Goal: Find specific page/section: Find specific page/section

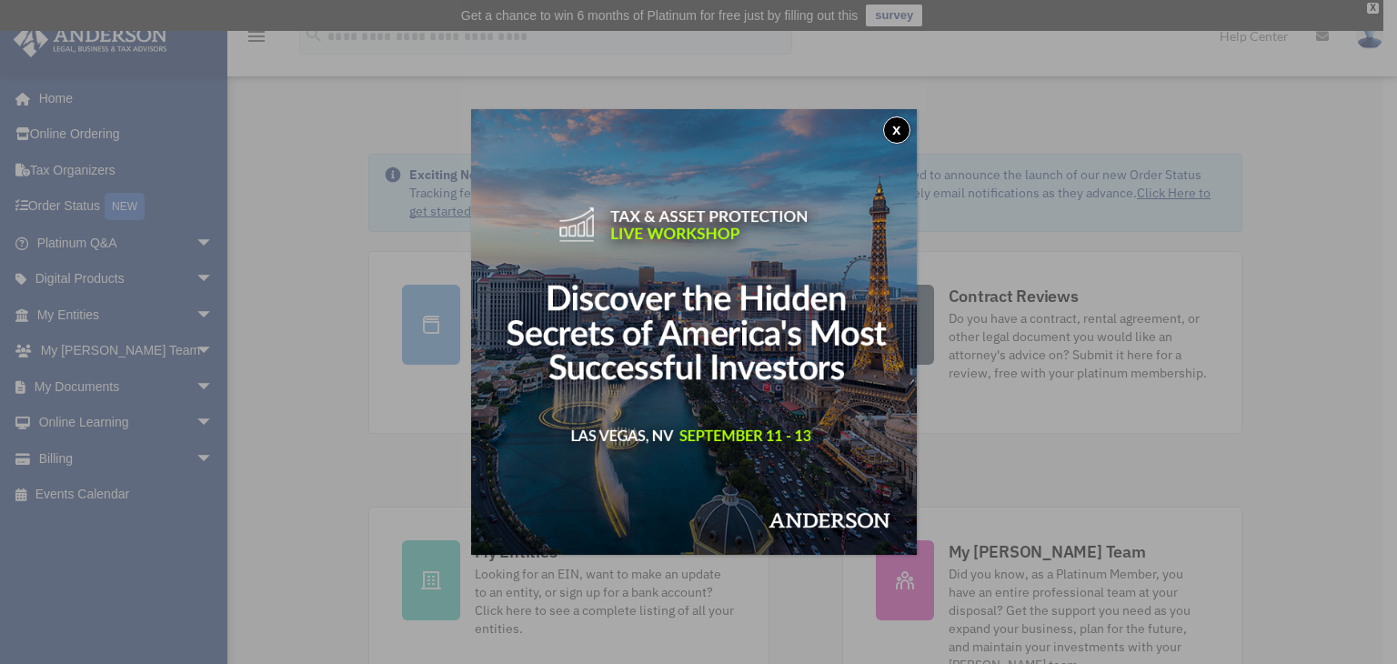
click at [897, 128] on button "x" at bounding box center [896, 129] width 27 height 27
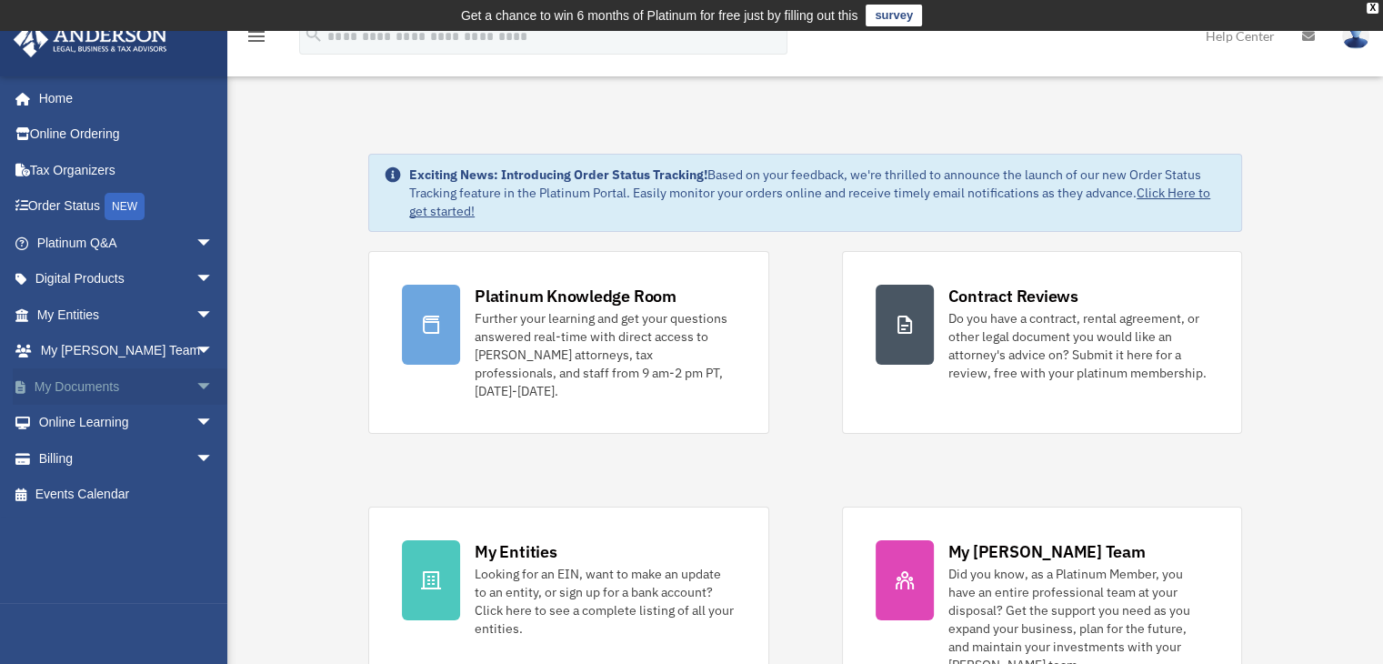
click at [196, 383] on span "arrow_drop_down" at bounding box center [214, 386] width 36 height 37
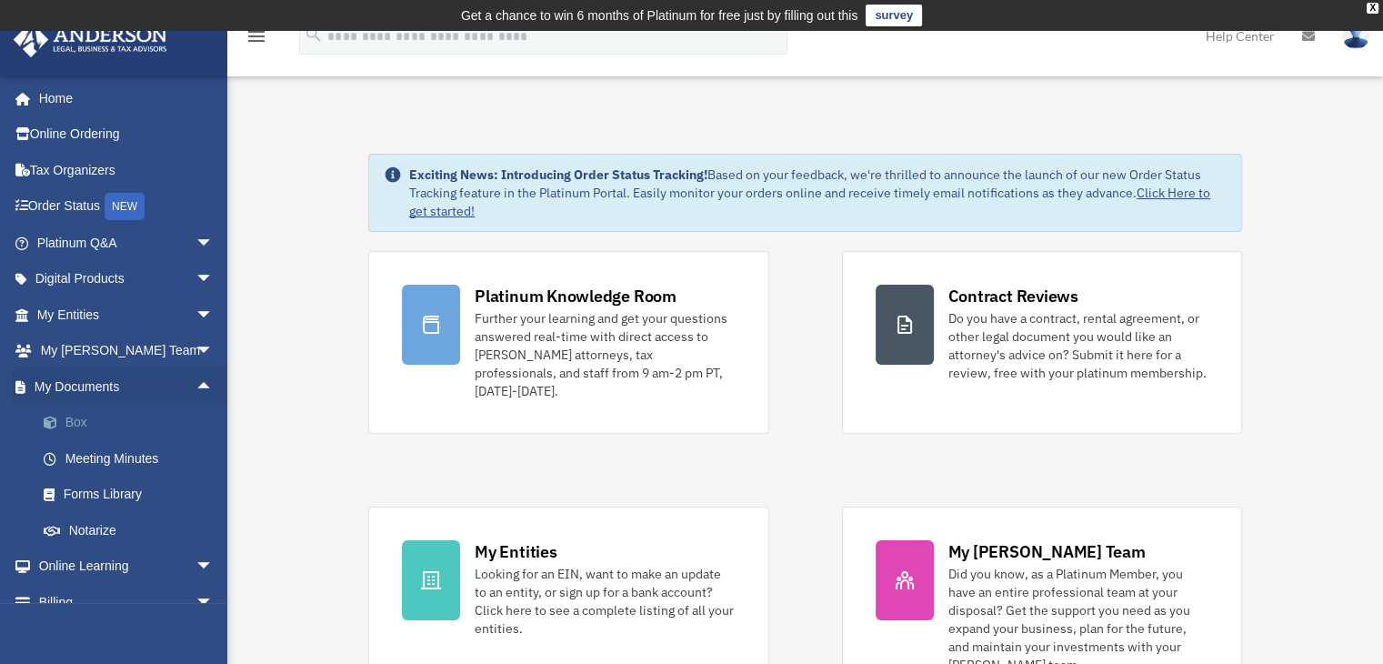
click at [71, 426] on link "Box" at bounding box center [133, 423] width 216 height 36
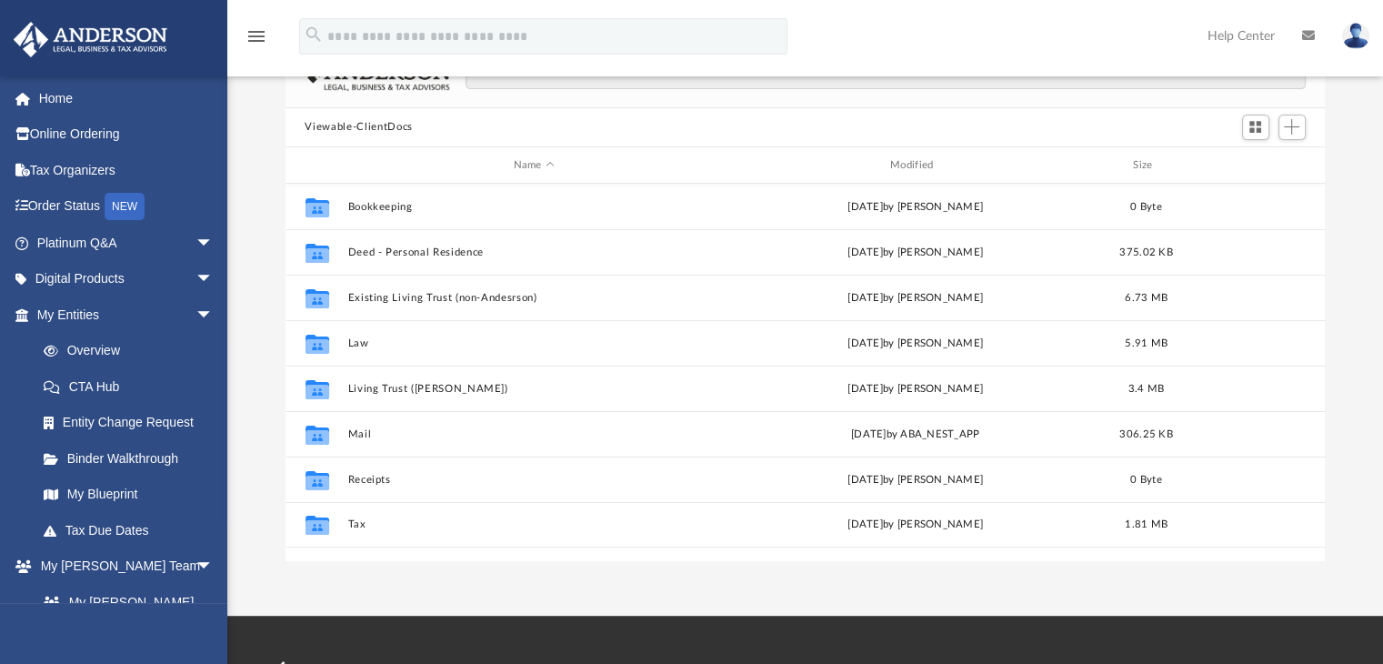
scroll to position [166, 0]
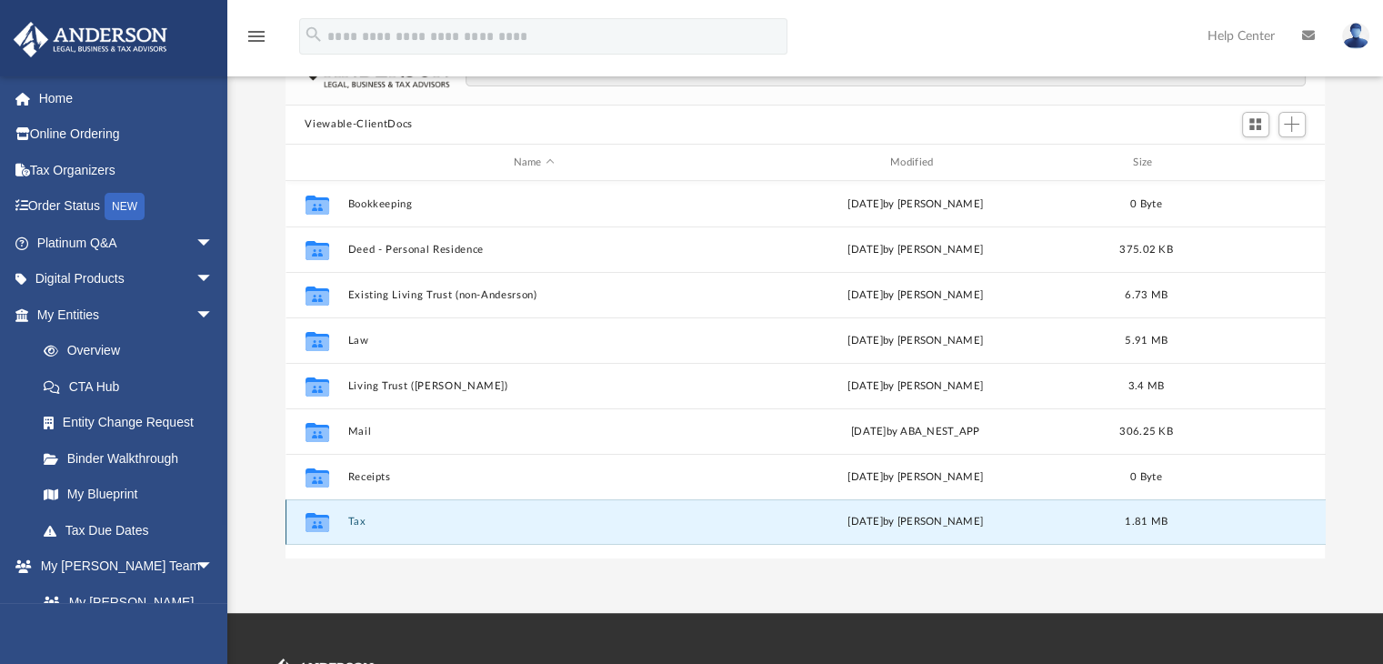
click at [357, 527] on button "Tax" at bounding box center [533, 523] width 373 height 12
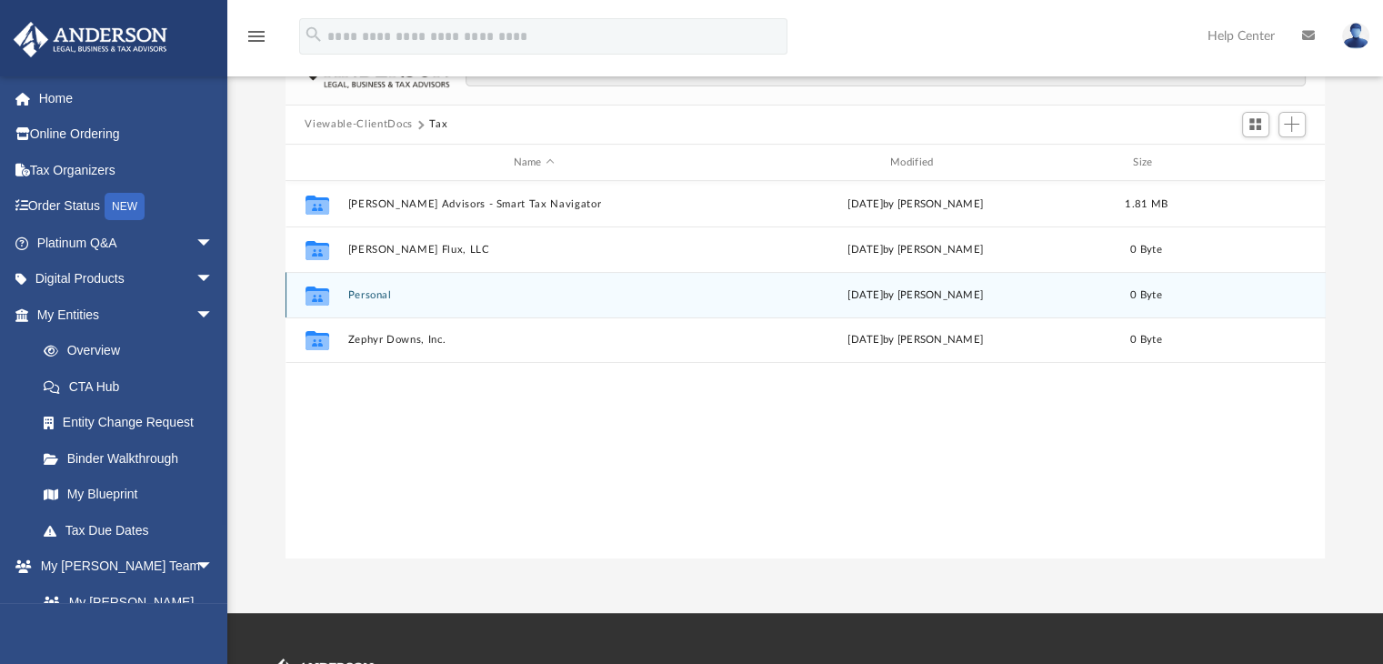
click at [373, 292] on button "Personal" at bounding box center [533, 295] width 373 height 12
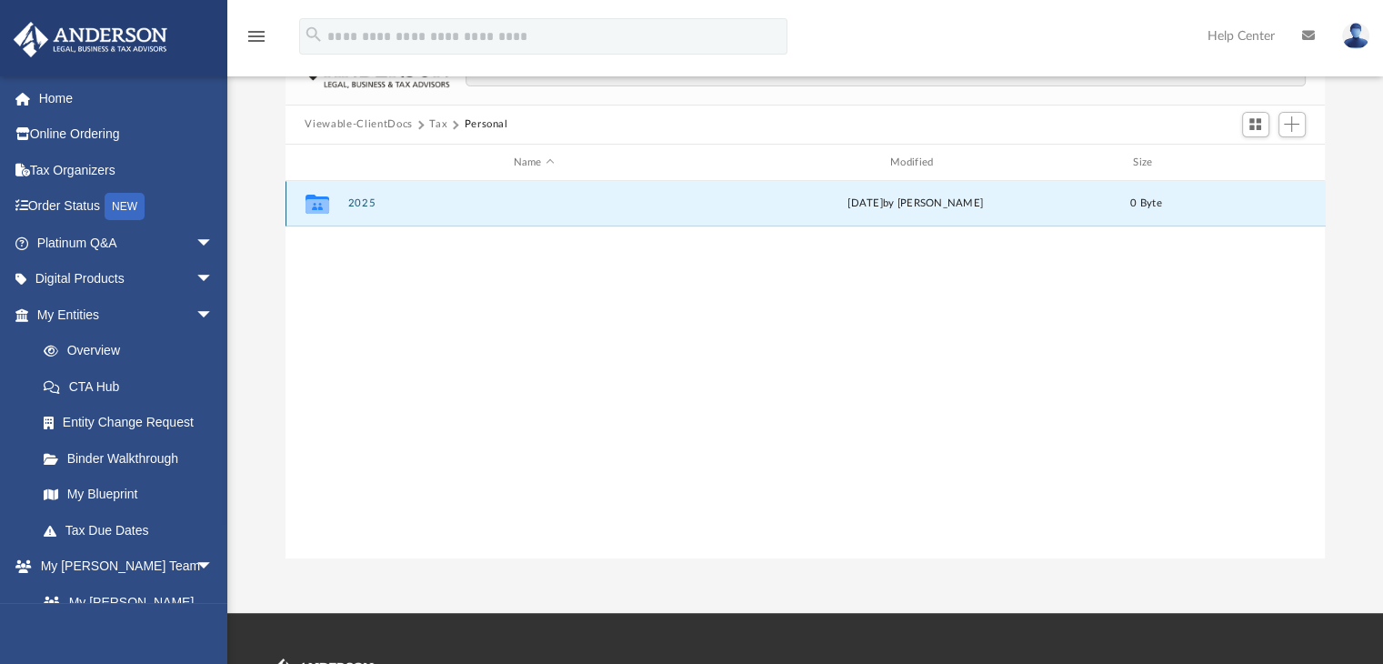
click at [362, 206] on button "2025" at bounding box center [533, 204] width 373 height 12
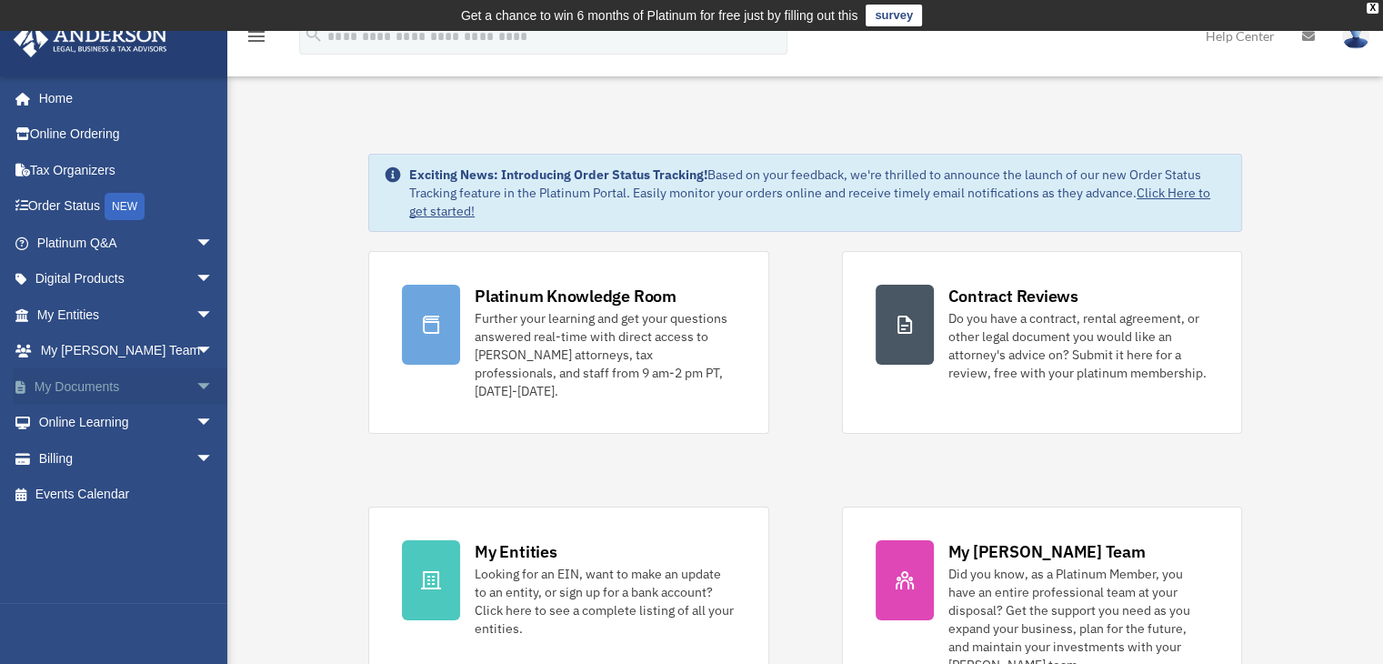
click at [85, 389] on link "My Documents arrow_drop_down" at bounding box center [127, 386] width 228 height 36
click at [196, 386] on span "arrow_drop_down" at bounding box center [214, 386] width 36 height 37
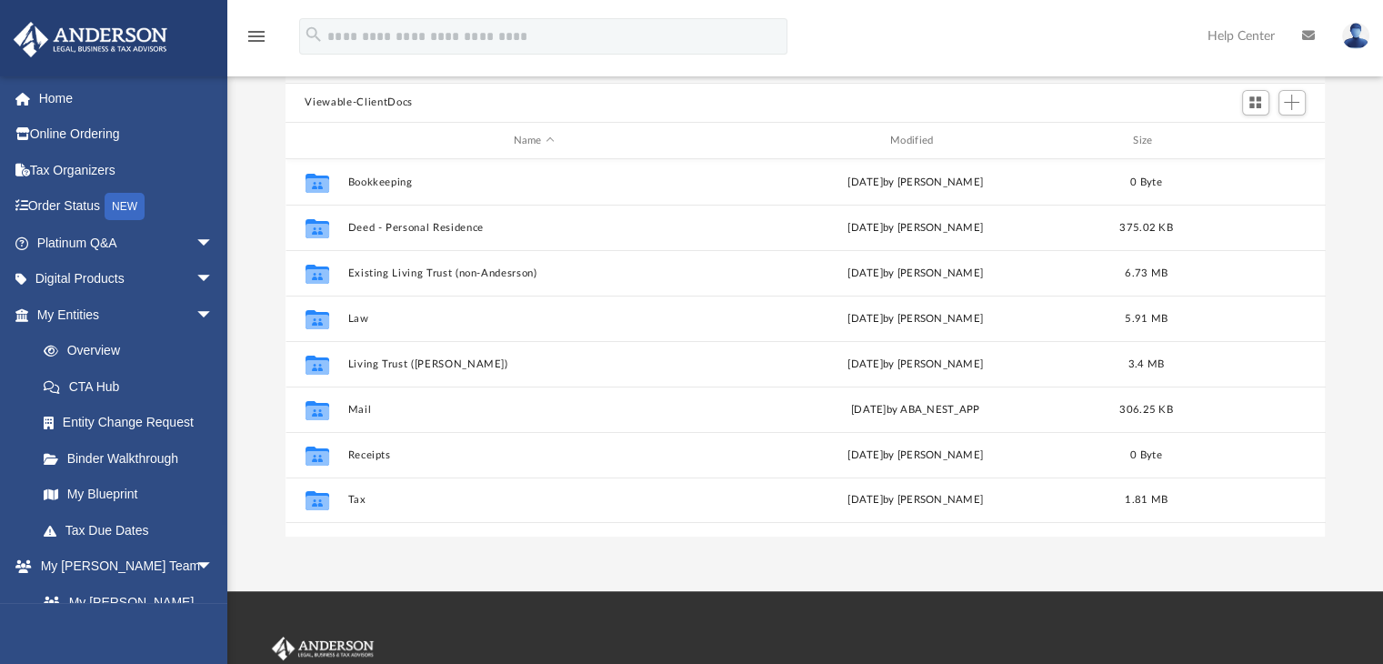
scroll to position [192, 0]
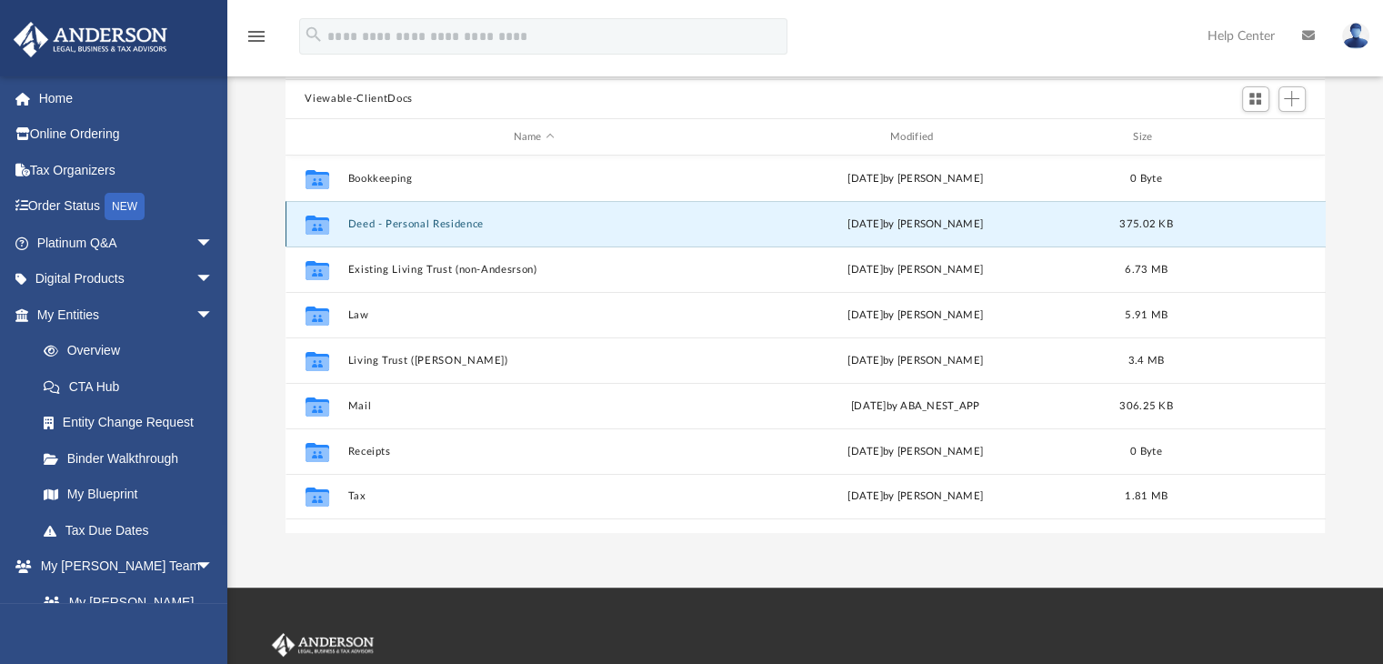
click at [399, 222] on button "Deed - Personal Residence" at bounding box center [533, 224] width 373 height 12
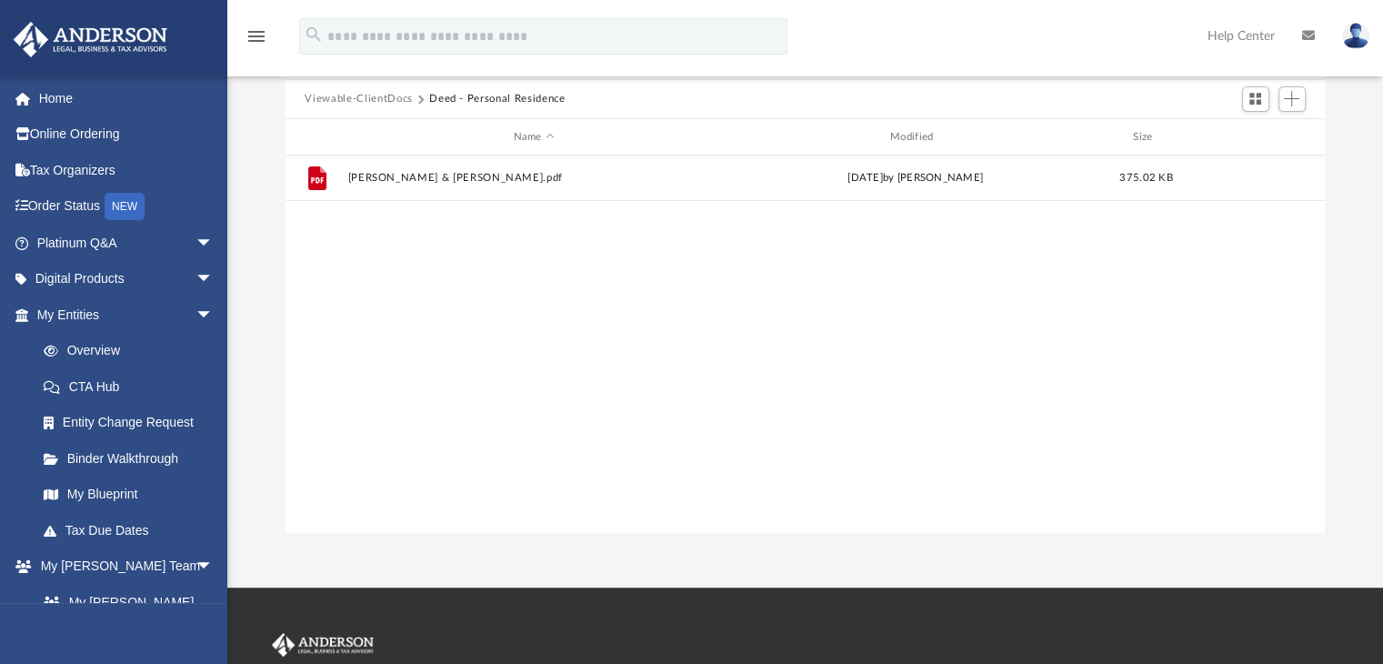
click at [393, 98] on button "Viewable-ClientDocs" at bounding box center [358, 99] width 107 height 16
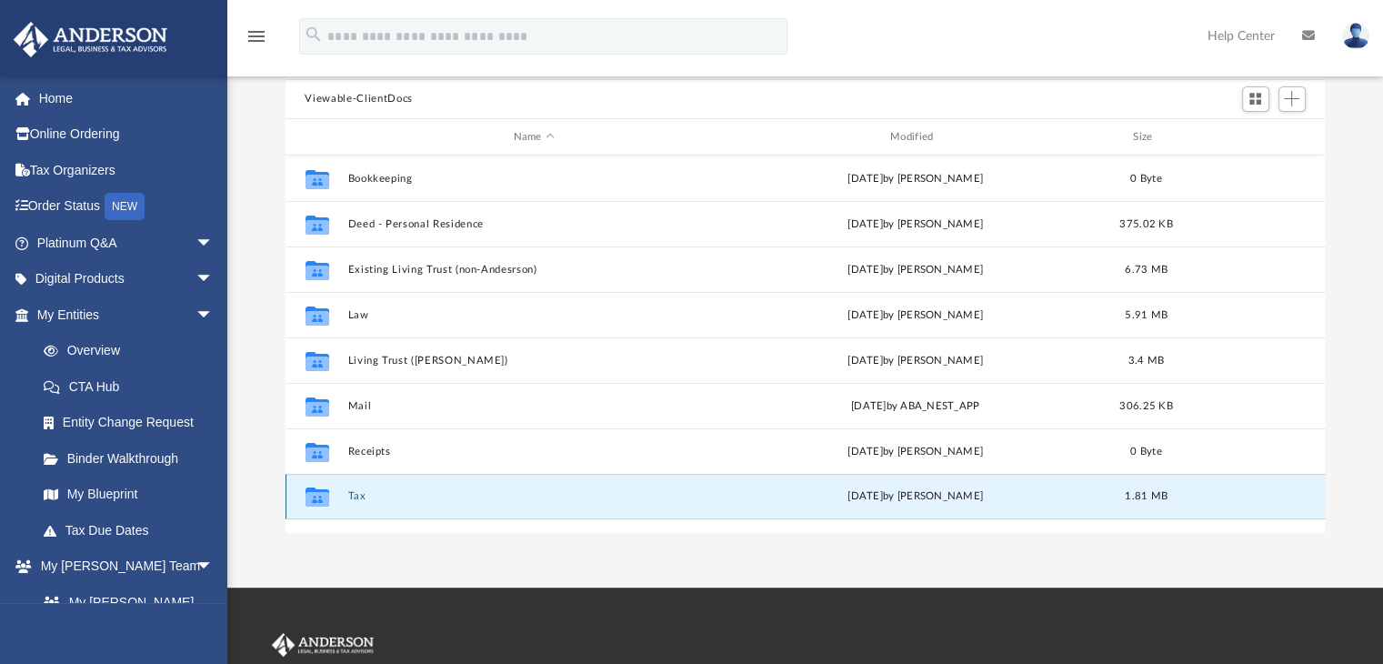
click at [356, 493] on button "Tax" at bounding box center [533, 497] width 373 height 12
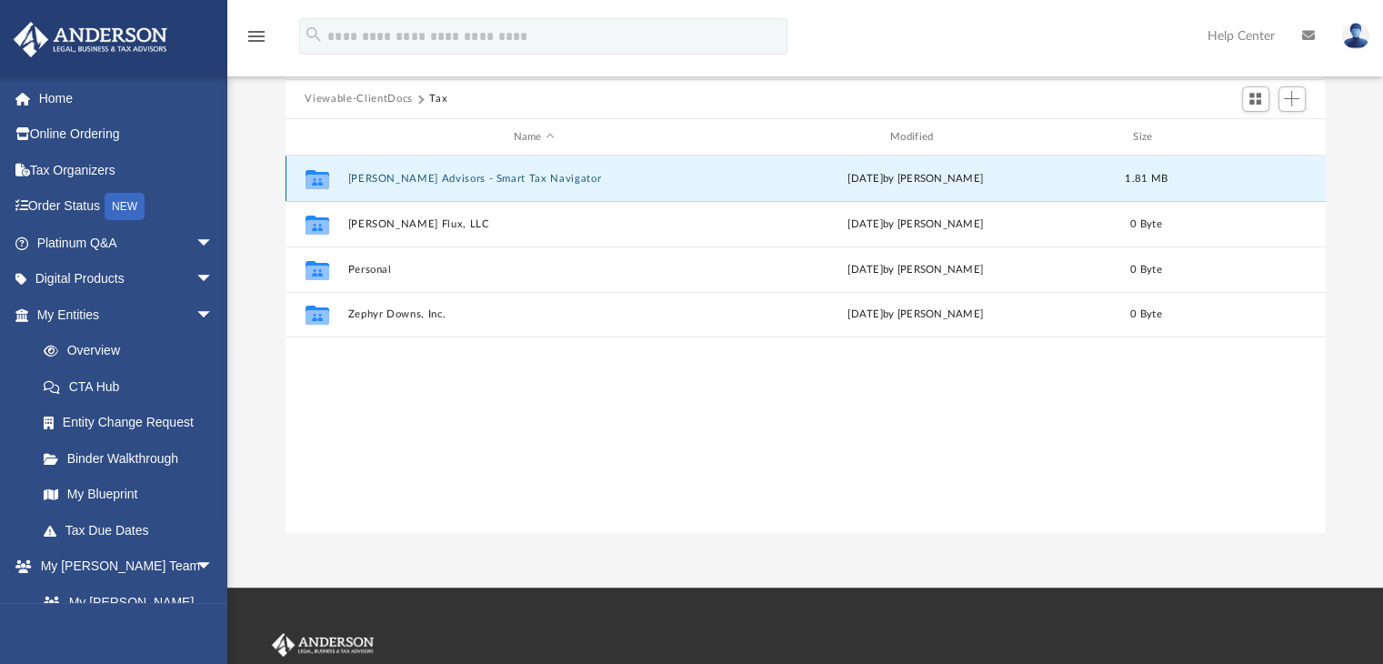
click at [384, 179] on button "[PERSON_NAME] Advisors - Smart Tax Navigator" at bounding box center [533, 179] width 373 height 12
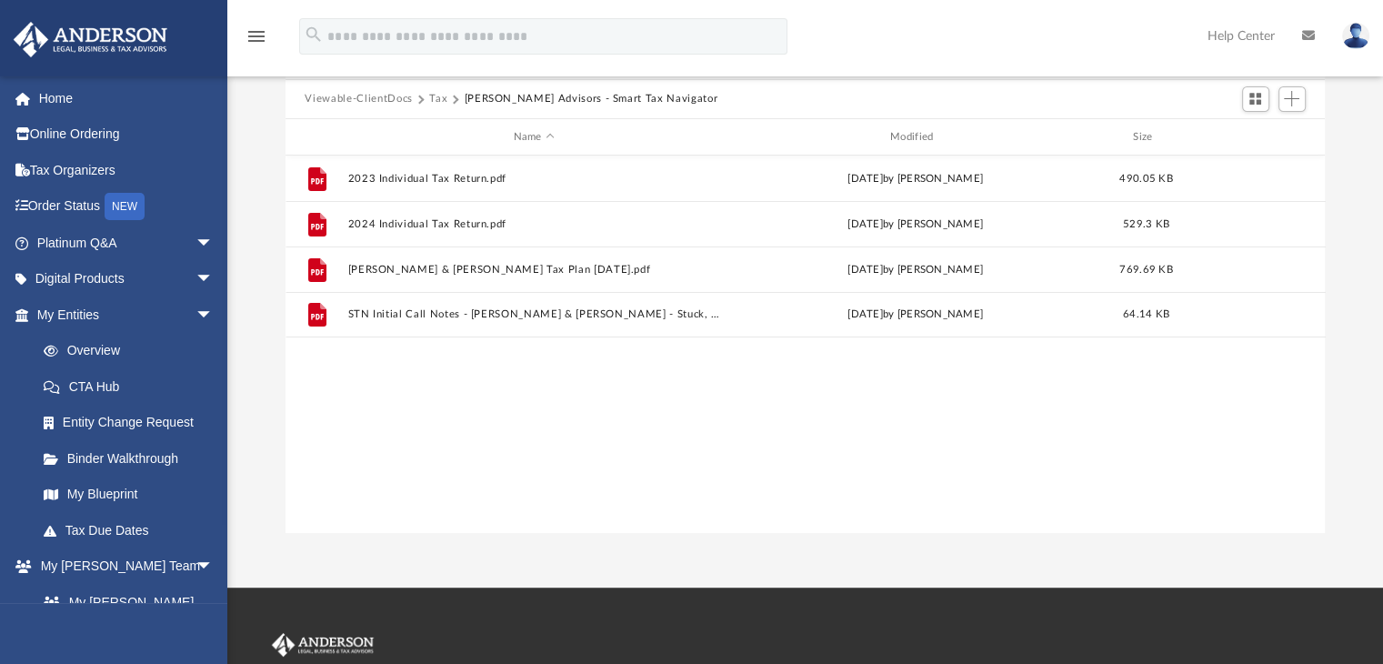
click at [373, 97] on button "Viewable-ClientDocs" at bounding box center [358, 99] width 107 height 16
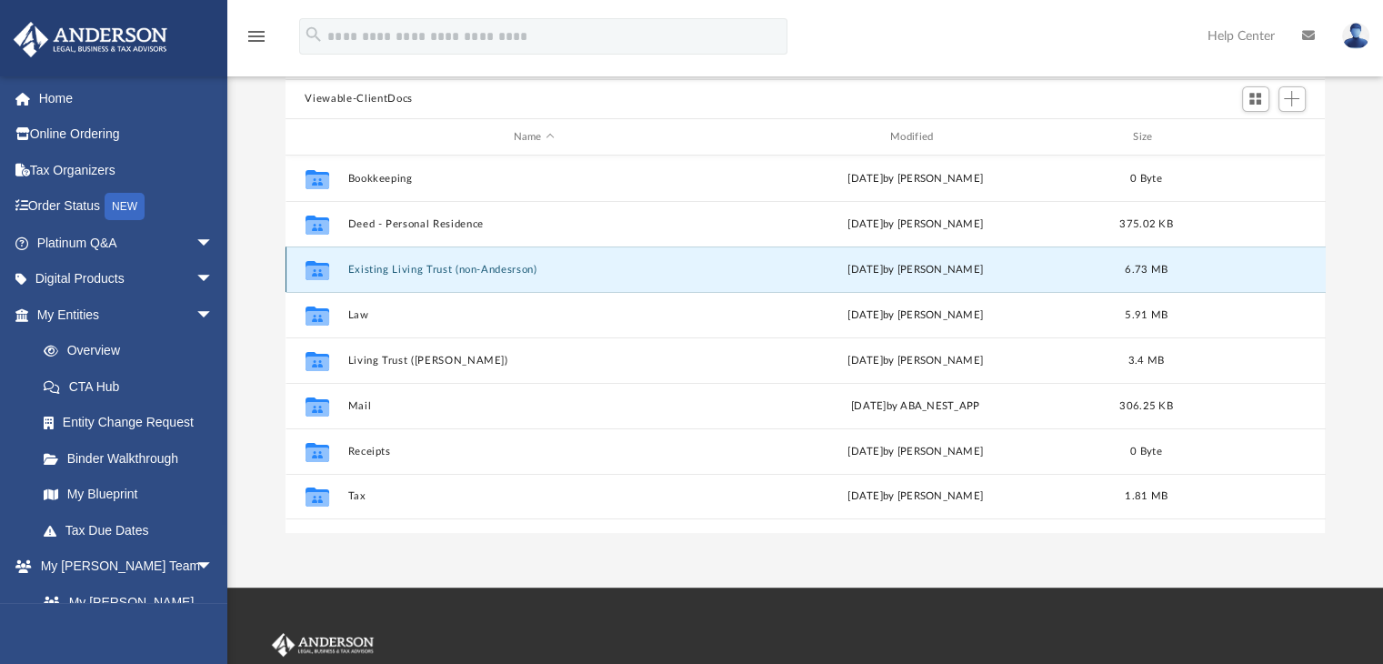
click at [363, 267] on button "Existing Living Trust (non-Andesrson)" at bounding box center [533, 270] width 373 height 12
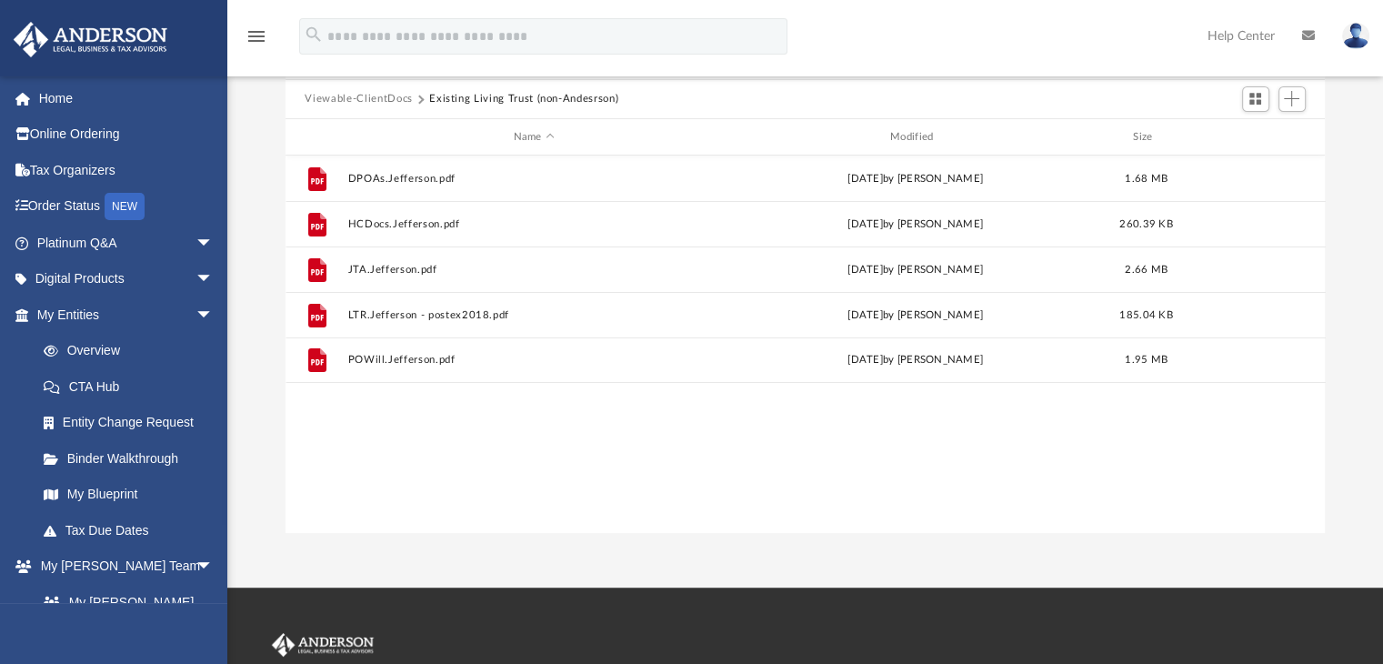
click at [334, 99] on button "Viewable-ClientDocs" at bounding box center [358, 99] width 107 height 16
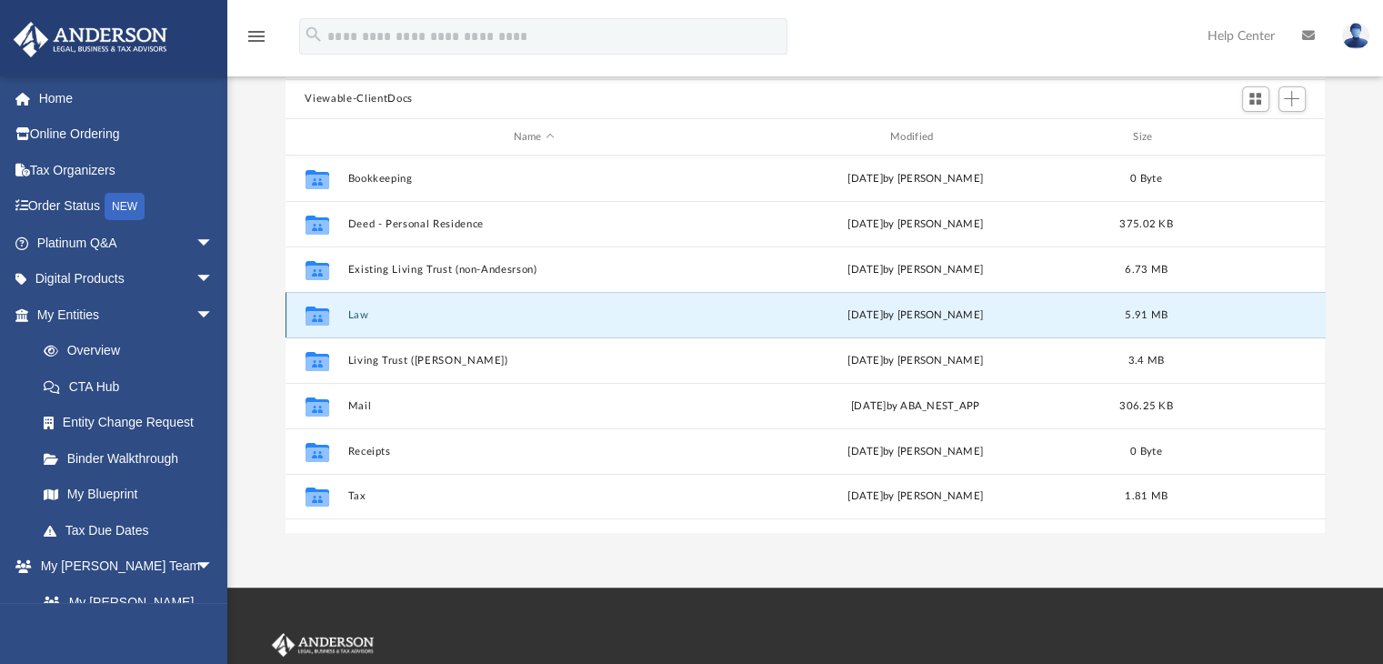
click at [357, 315] on button "Law" at bounding box center [533, 315] width 373 height 12
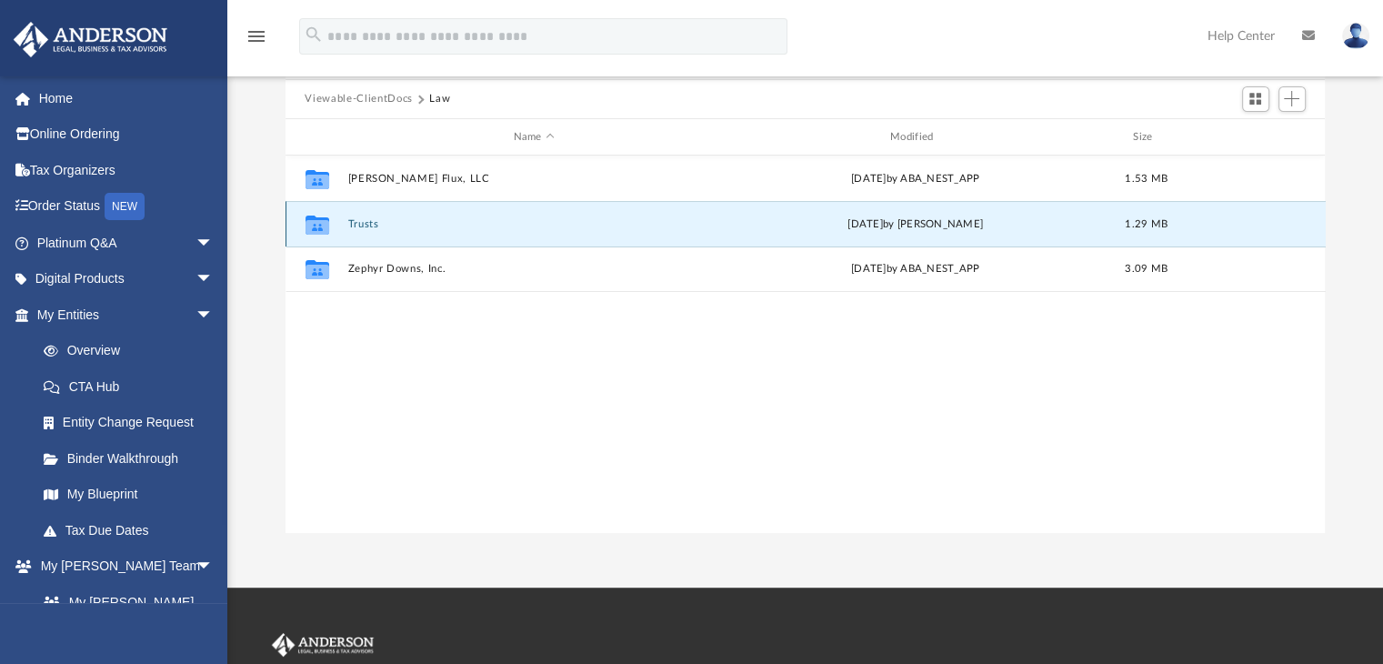
click at [364, 226] on button "Trusts" at bounding box center [533, 224] width 373 height 12
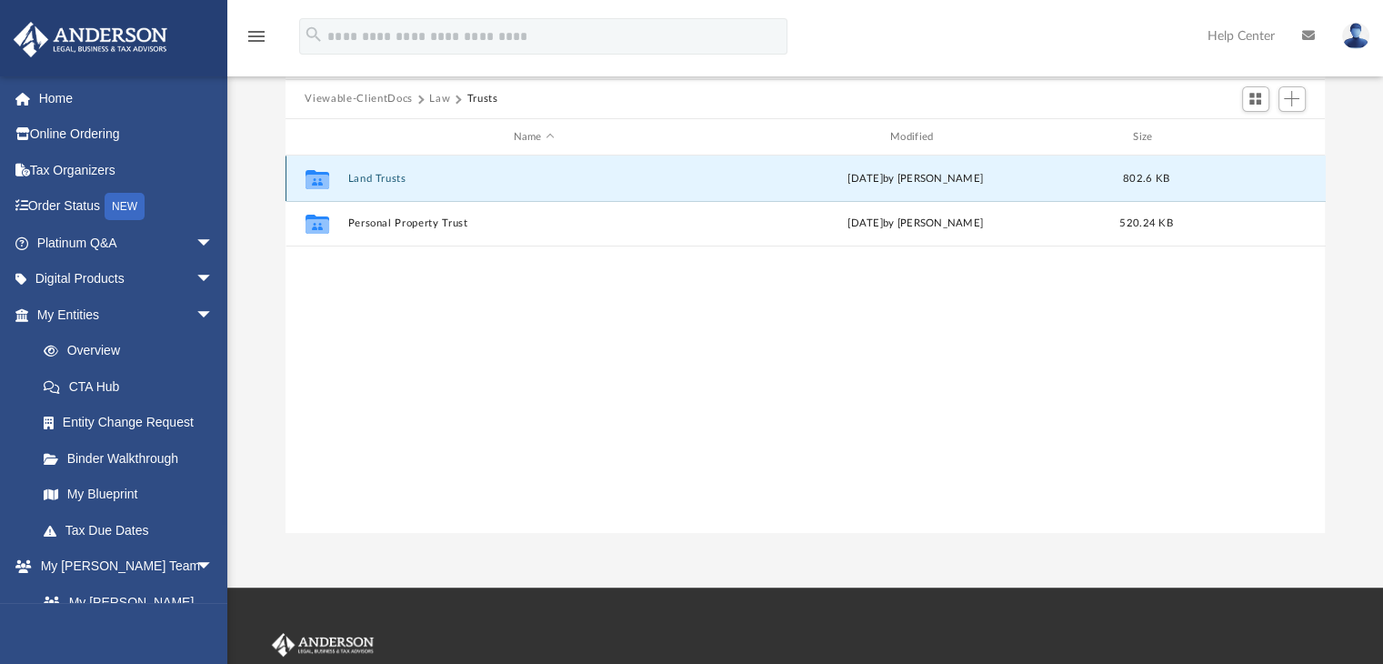
click at [377, 179] on button "Land Trusts" at bounding box center [533, 179] width 373 height 12
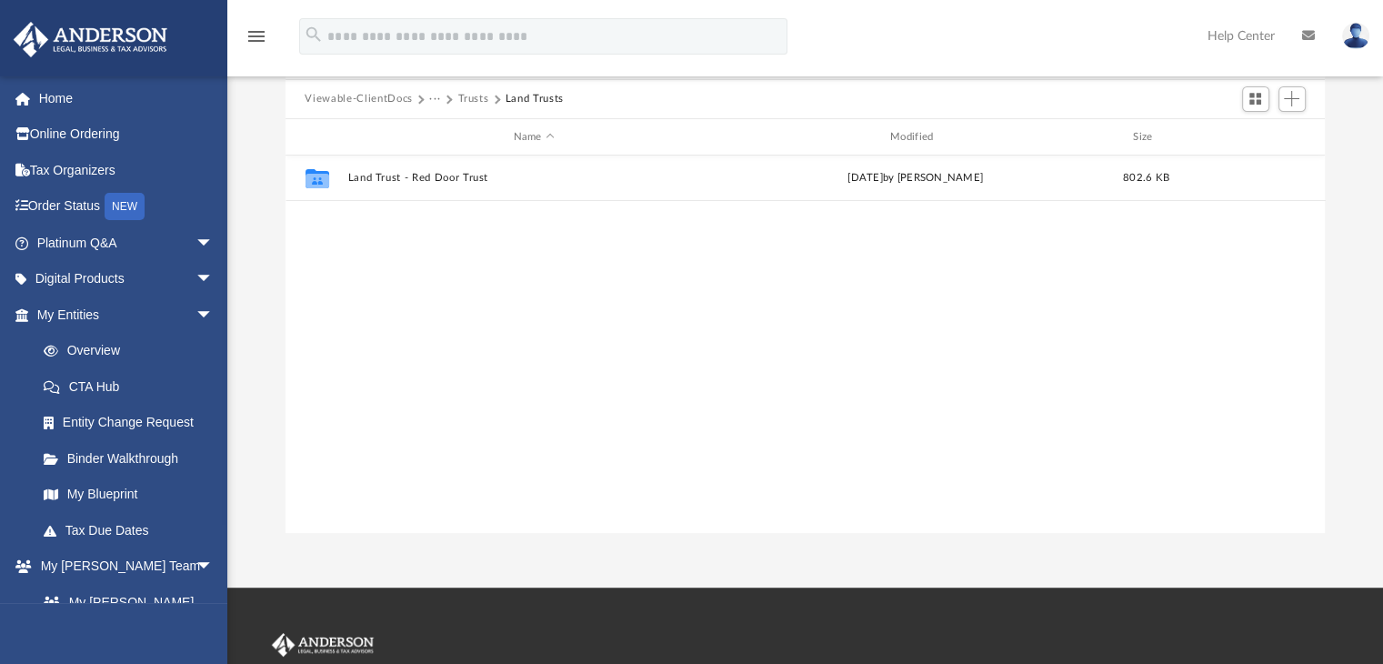
click at [339, 95] on button "Viewable-ClientDocs" at bounding box center [358, 99] width 107 height 16
